Goal: Information Seeking & Learning: Learn about a topic

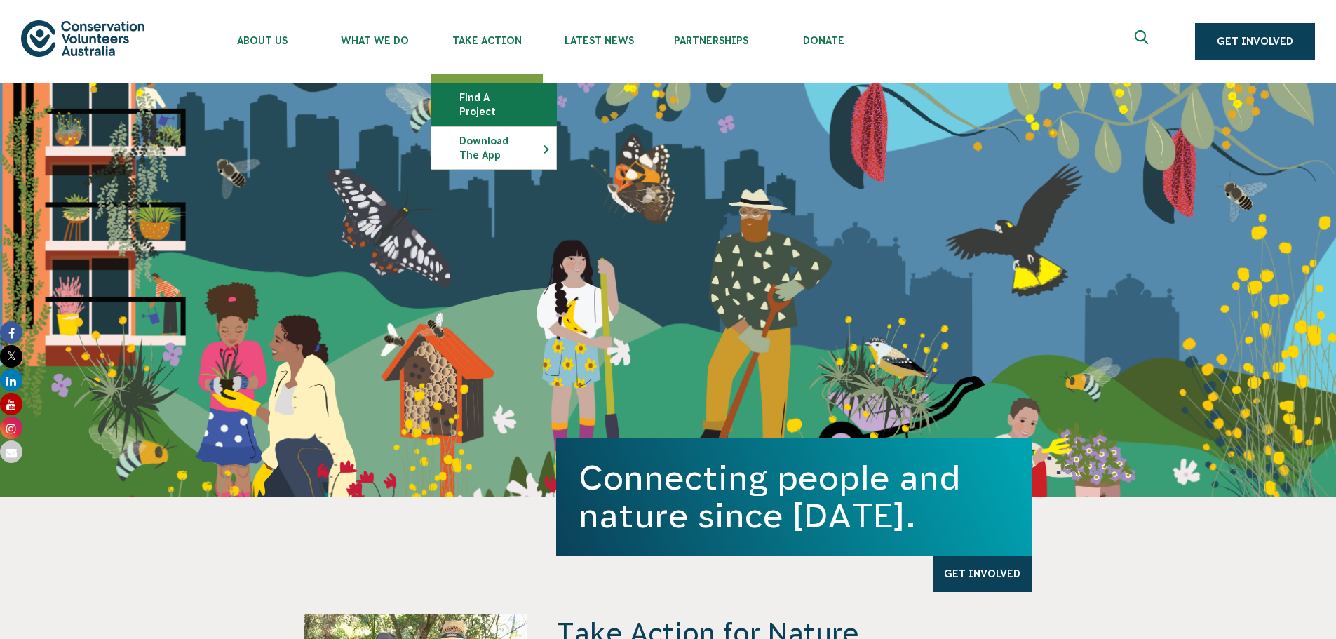
click at [497, 93] on link "Find a project" at bounding box center [493, 104] width 125 height 42
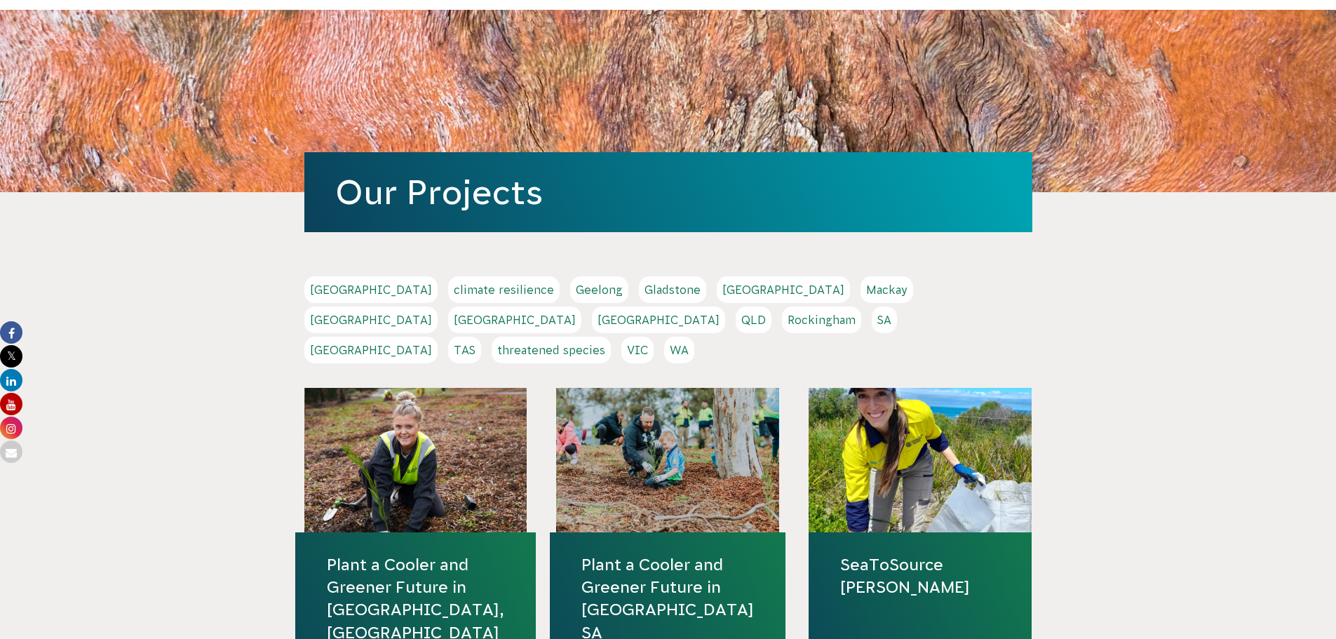
scroll to position [210, 0]
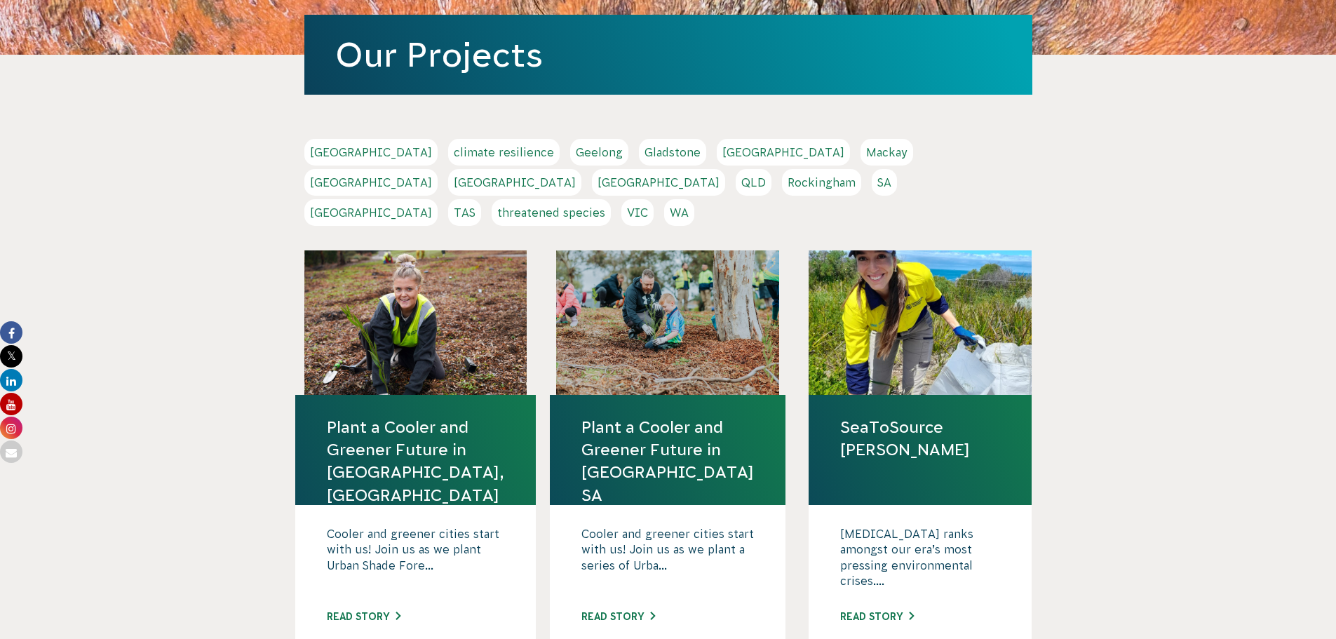
click at [694, 199] on link "WA" at bounding box center [679, 212] width 30 height 27
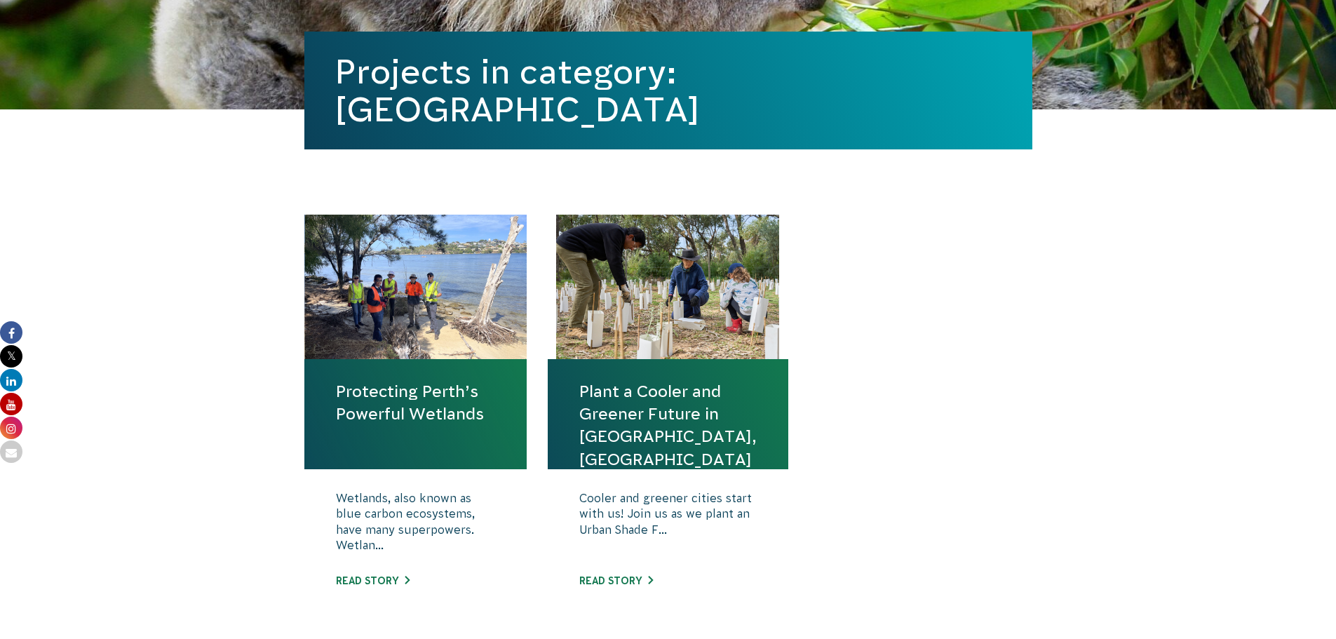
scroll to position [351, 0]
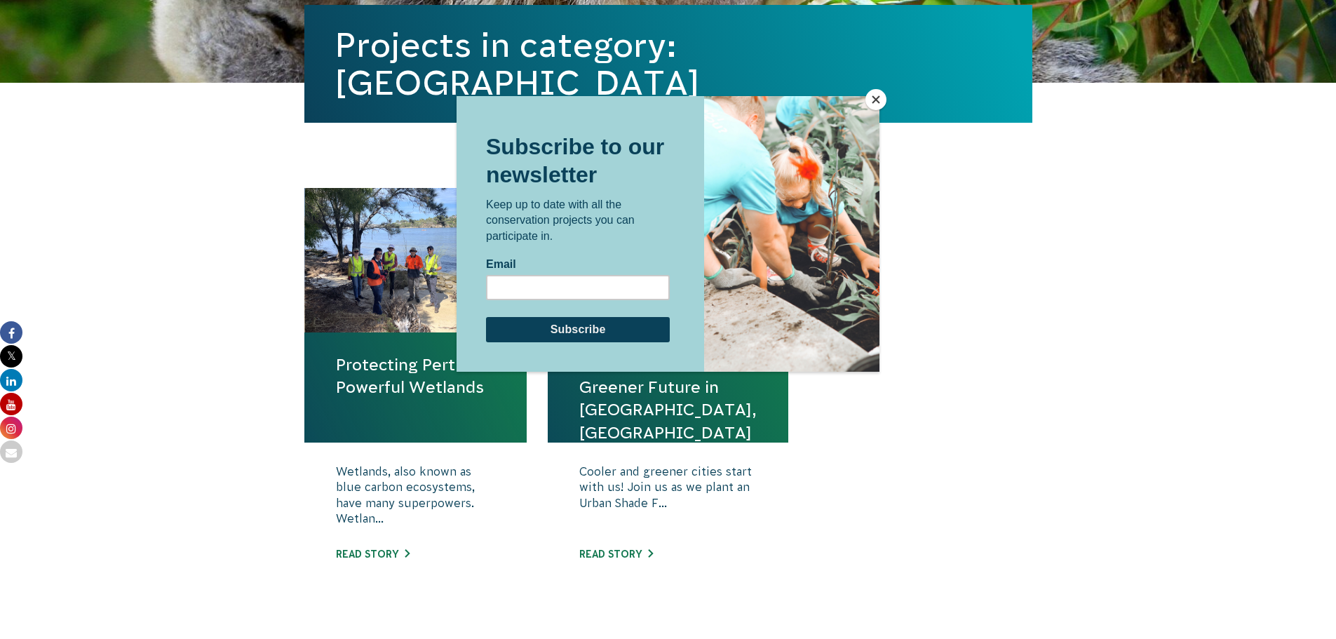
click at [866, 92] on div at bounding box center [668, 319] width 1336 height 639
click at [869, 96] on button "Close" at bounding box center [876, 99] width 21 height 21
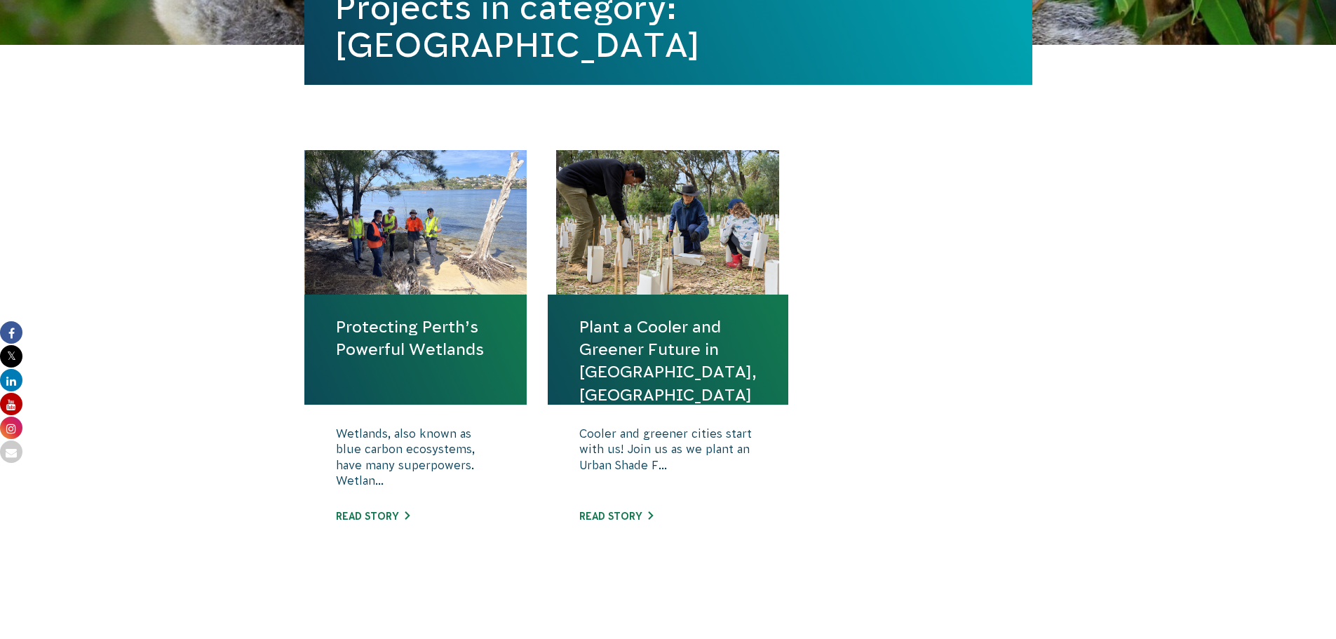
scroll to position [491, 0]
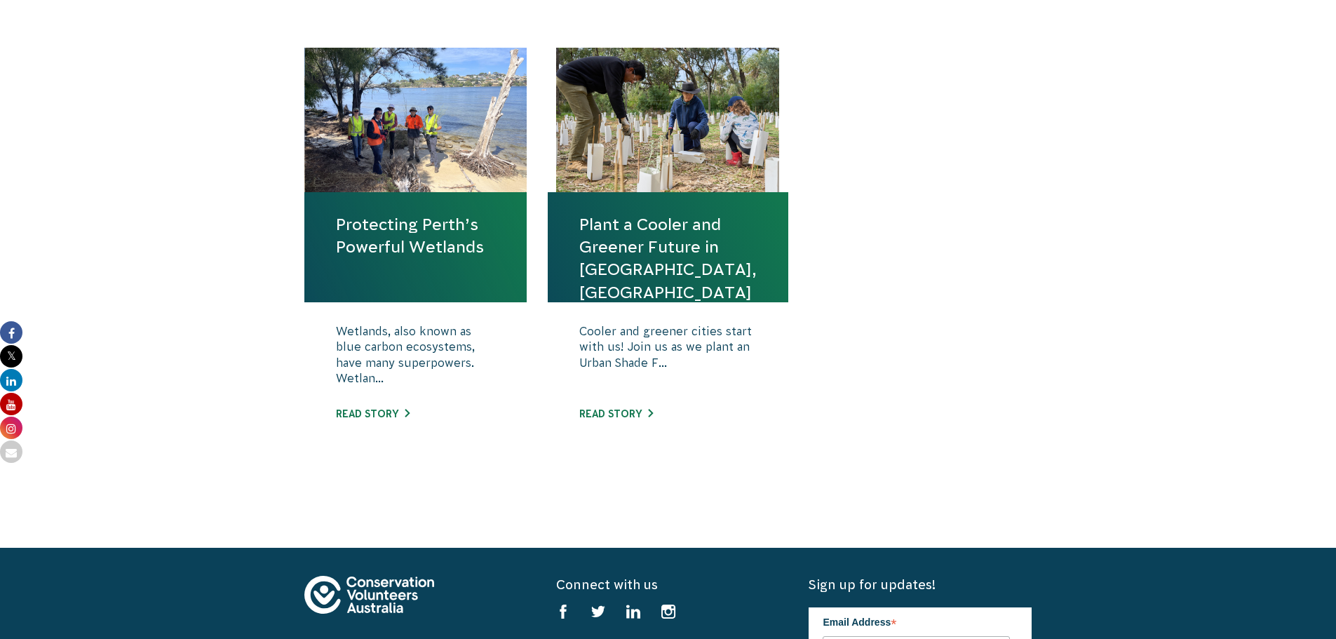
click at [387, 237] on link "Protecting Perth’s Powerful Wetlands" at bounding box center [416, 235] width 160 height 45
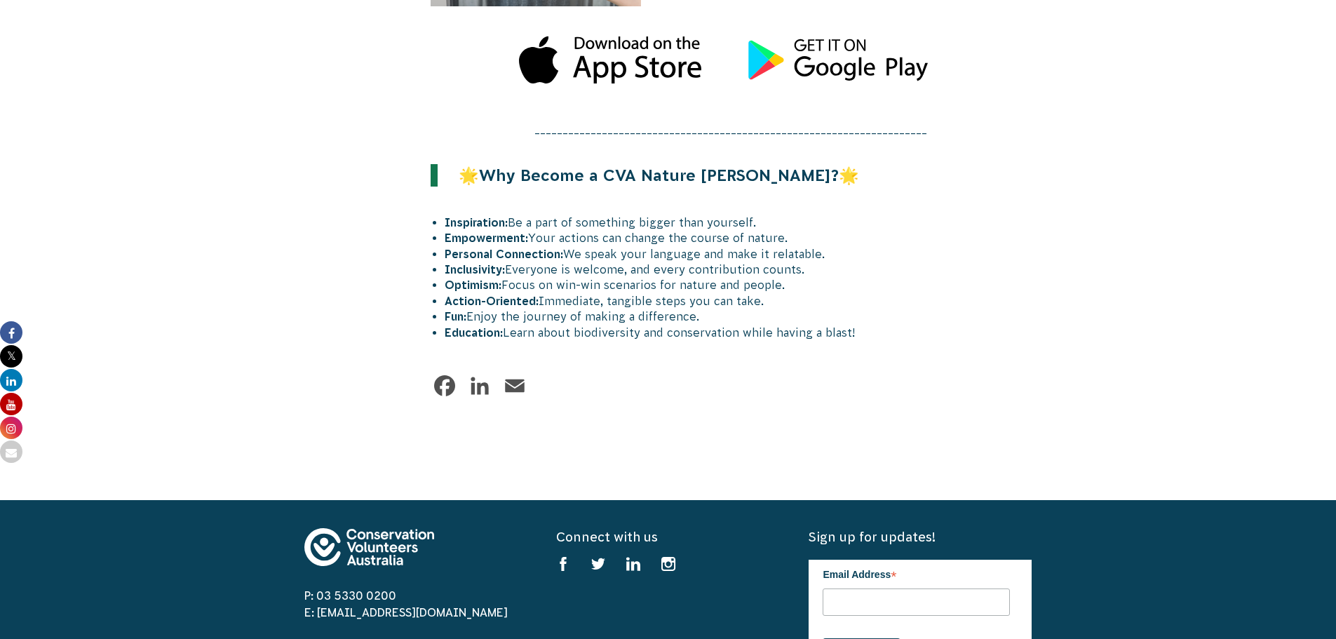
scroll to position [1684, 0]
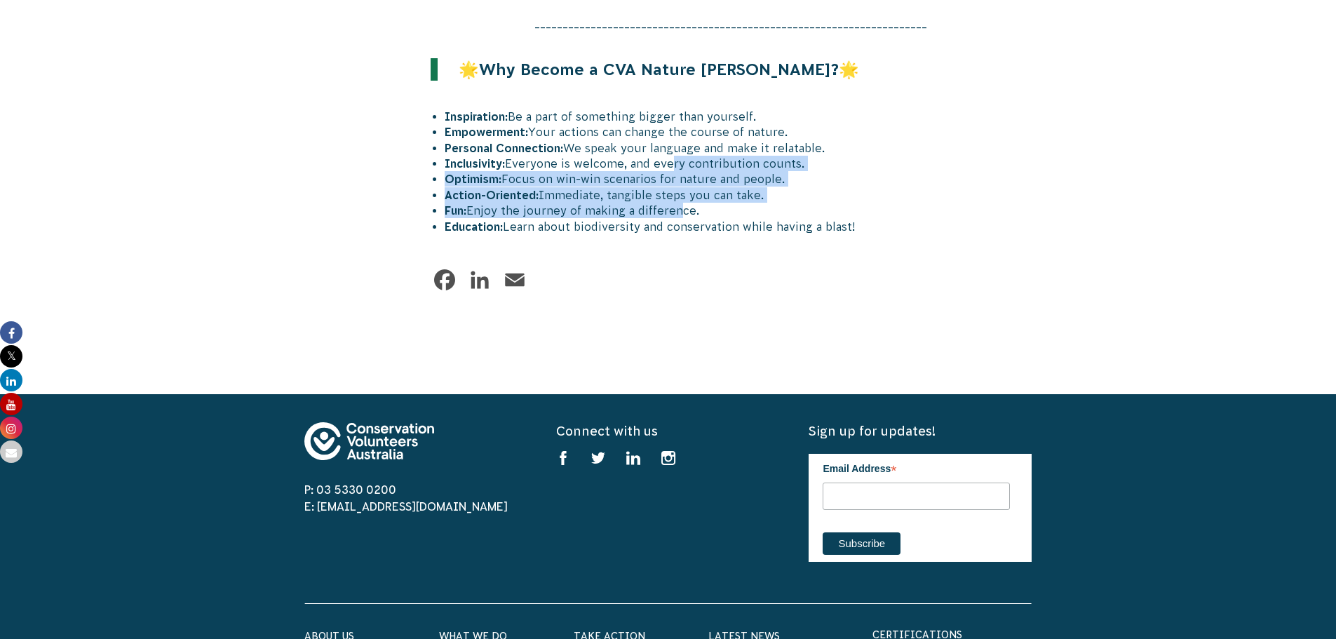
drag, startPoint x: 678, startPoint y: 214, endPoint x: 666, endPoint y: 161, distance: 53.9
click at [666, 163] on ul "Inspiration: Be a part of something bigger than yourself. Empowerment: Your act…" at bounding box center [739, 172] width 588 height 126
click at [673, 206] on li "Fun: Enjoy the journey of making a difference." at bounding box center [739, 210] width 588 height 15
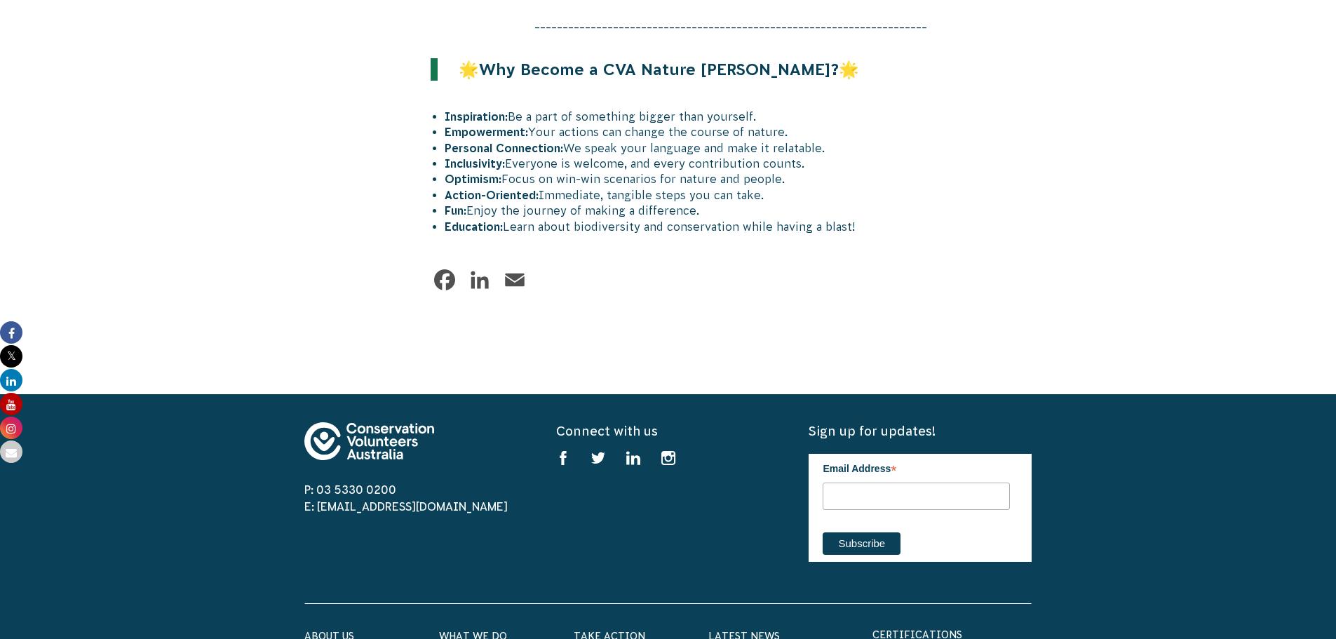
drag, startPoint x: 683, startPoint y: 250, endPoint x: 700, endPoint y: 231, distance: 25.9
click at [700, 231] on li "Education: Learn about biodiversity and conservation while having a blast!" at bounding box center [739, 226] width 588 height 15
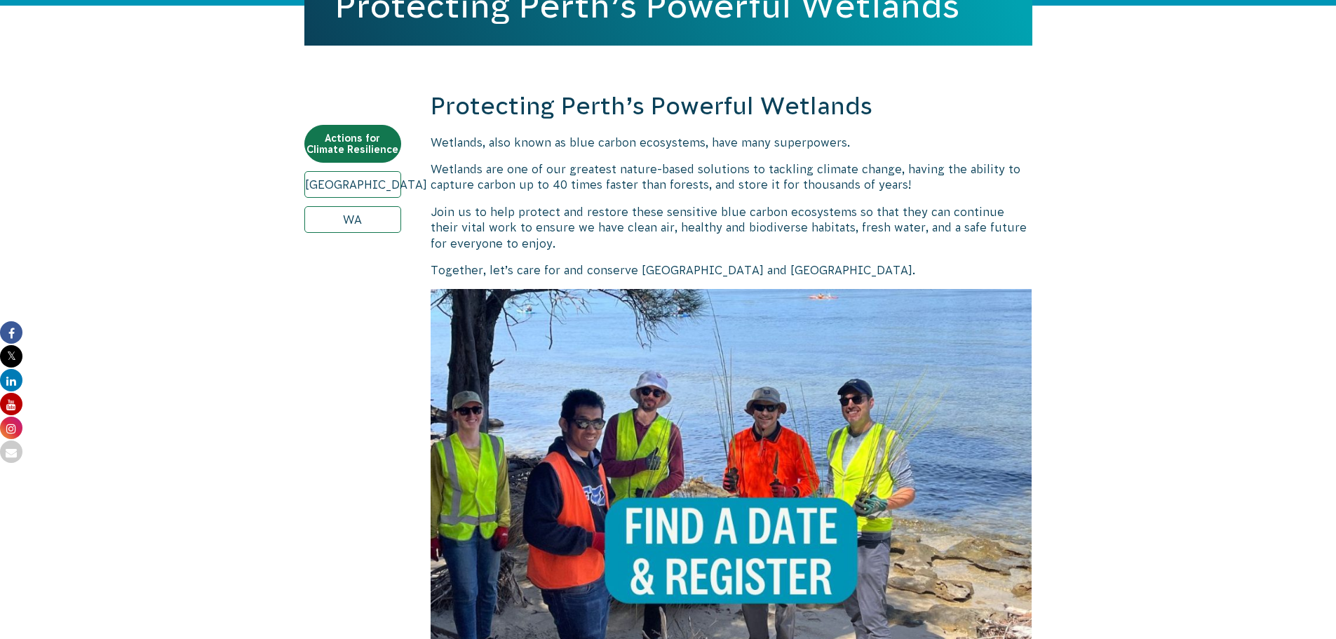
scroll to position [421, 0]
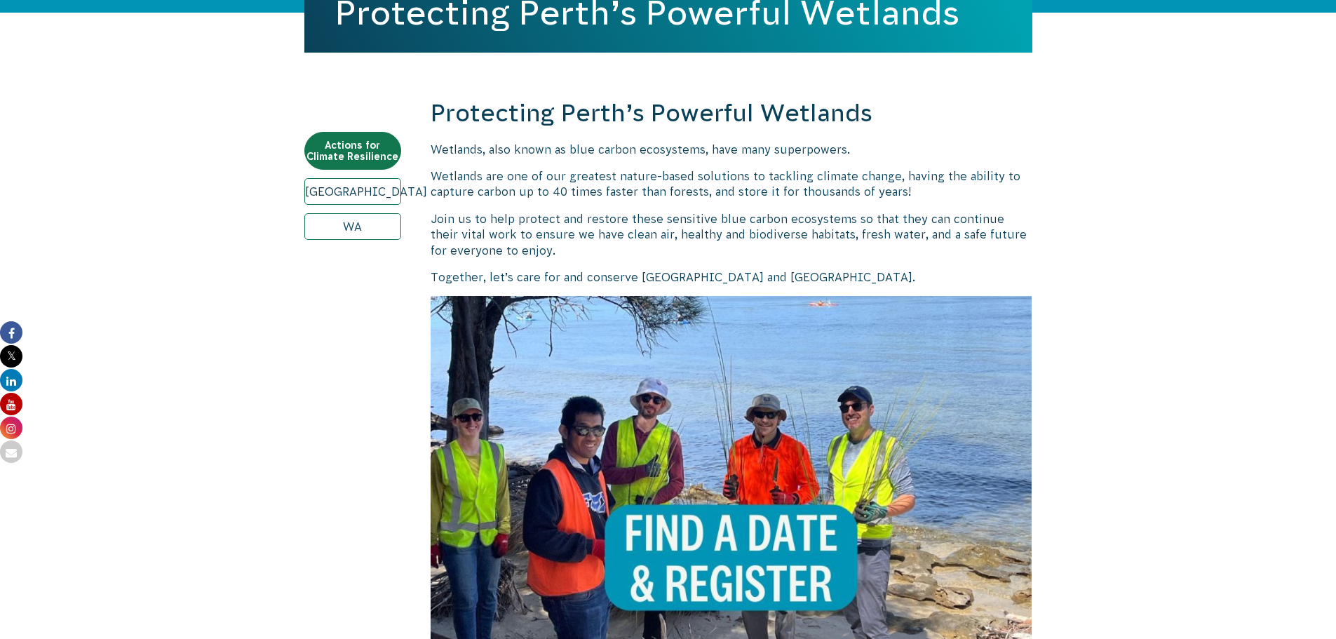
click at [389, 180] on link "Perth" at bounding box center [352, 191] width 97 height 27
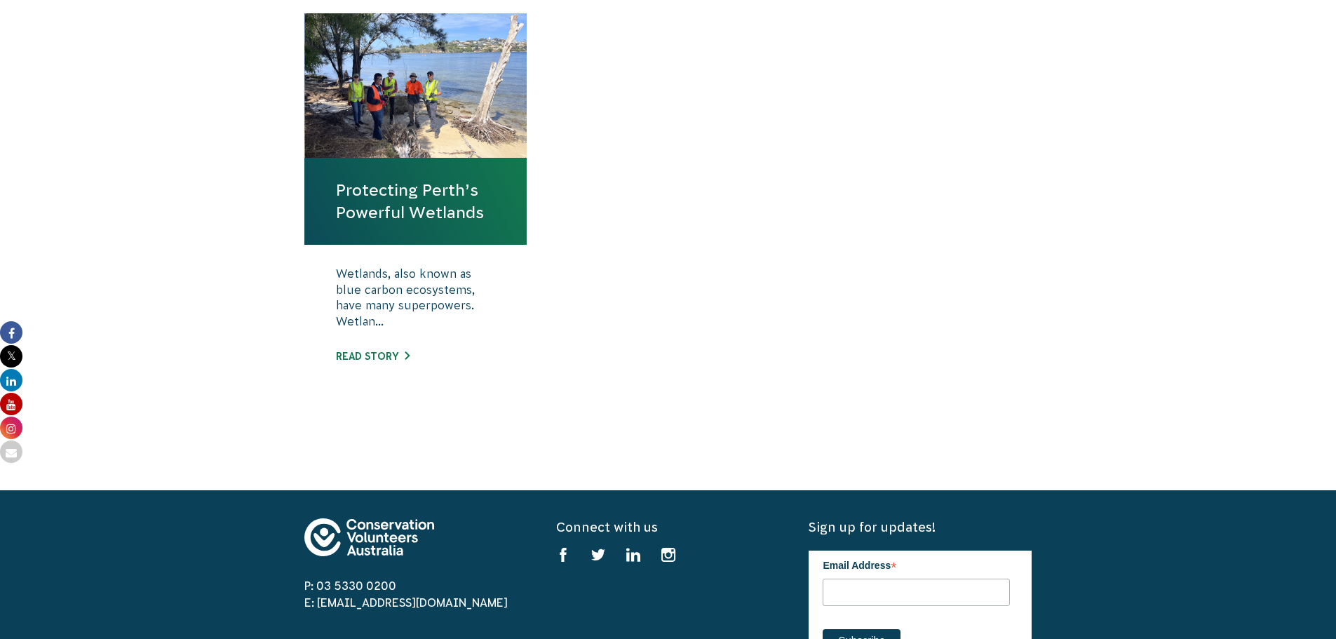
scroll to position [561, 0]
